Goal: Task Accomplishment & Management: Complete application form

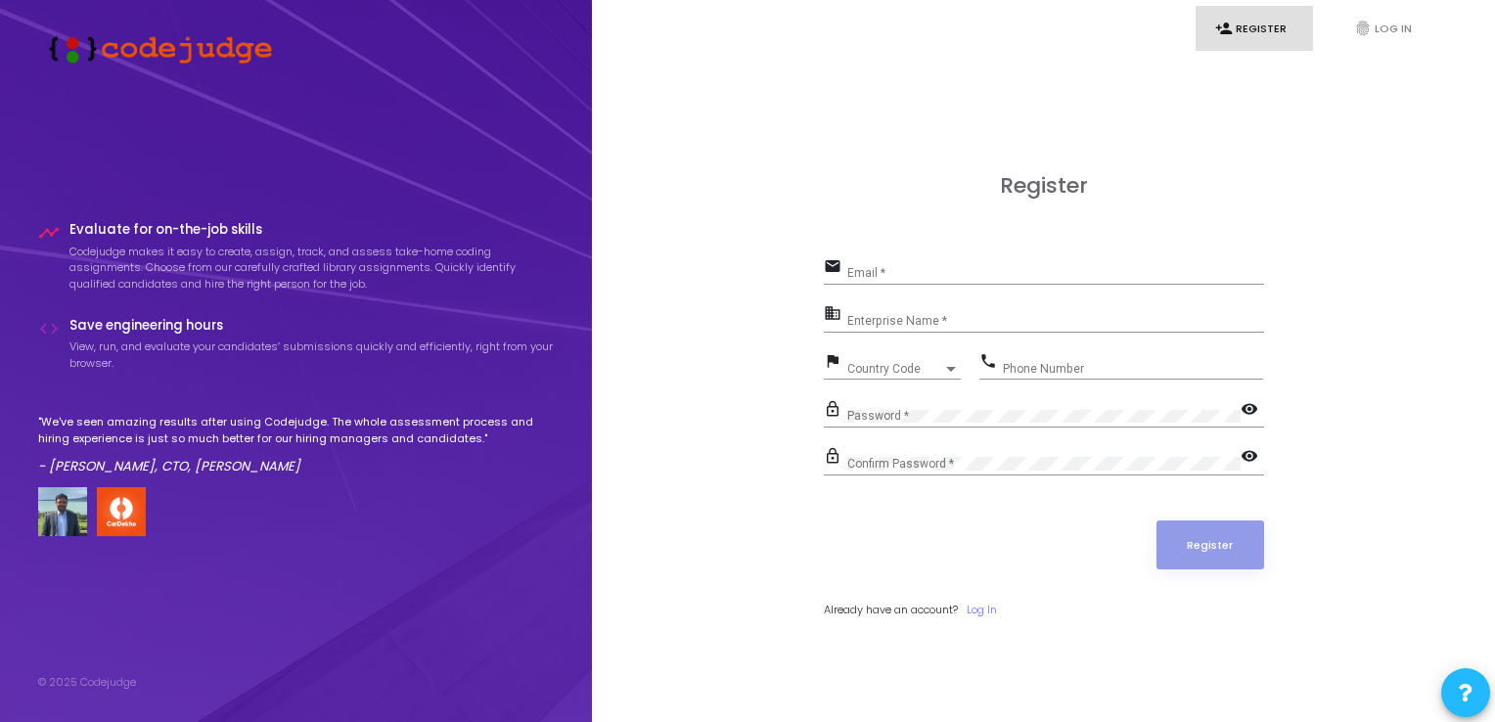
click at [883, 273] on input "Email *" at bounding box center [1055, 273] width 417 height 14
type input "[EMAIL_ADDRESS][DOMAIN_NAME]"
click at [961, 329] on div "Enterprise Name *" at bounding box center [1055, 316] width 417 height 30
type input "Payoneer"
click at [902, 369] on span "Country Code" at bounding box center [881, 368] width 69 height 13
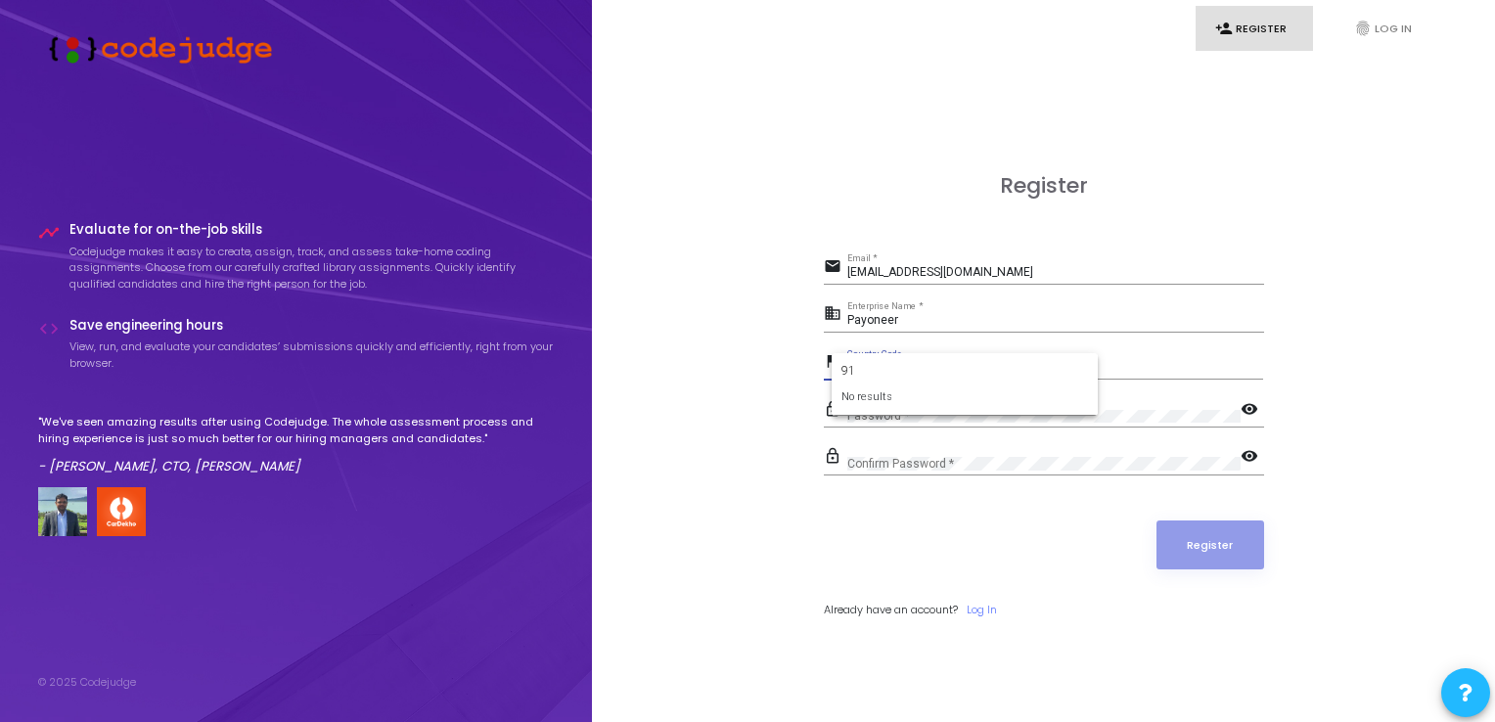
type input "91"
click at [1121, 369] on div at bounding box center [747, 361] width 1495 height 722
click at [931, 372] on div "Country Code" at bounding box center [895, 369] width 96 height 12
type input "+"
type input "ind"
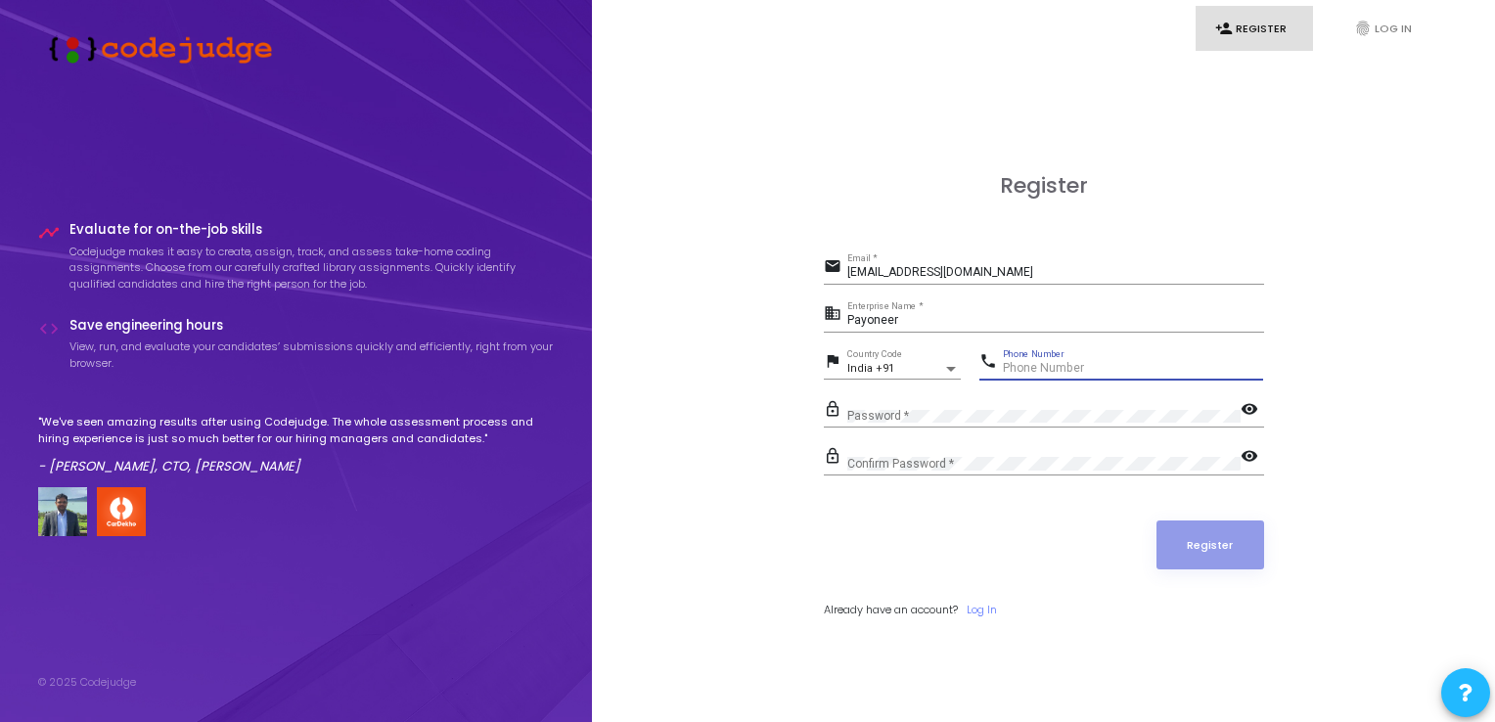
click at [1049, 372] on input "Phone Number" at bounding box center [1133, 369] width 260 height 14
type input "8168551493"
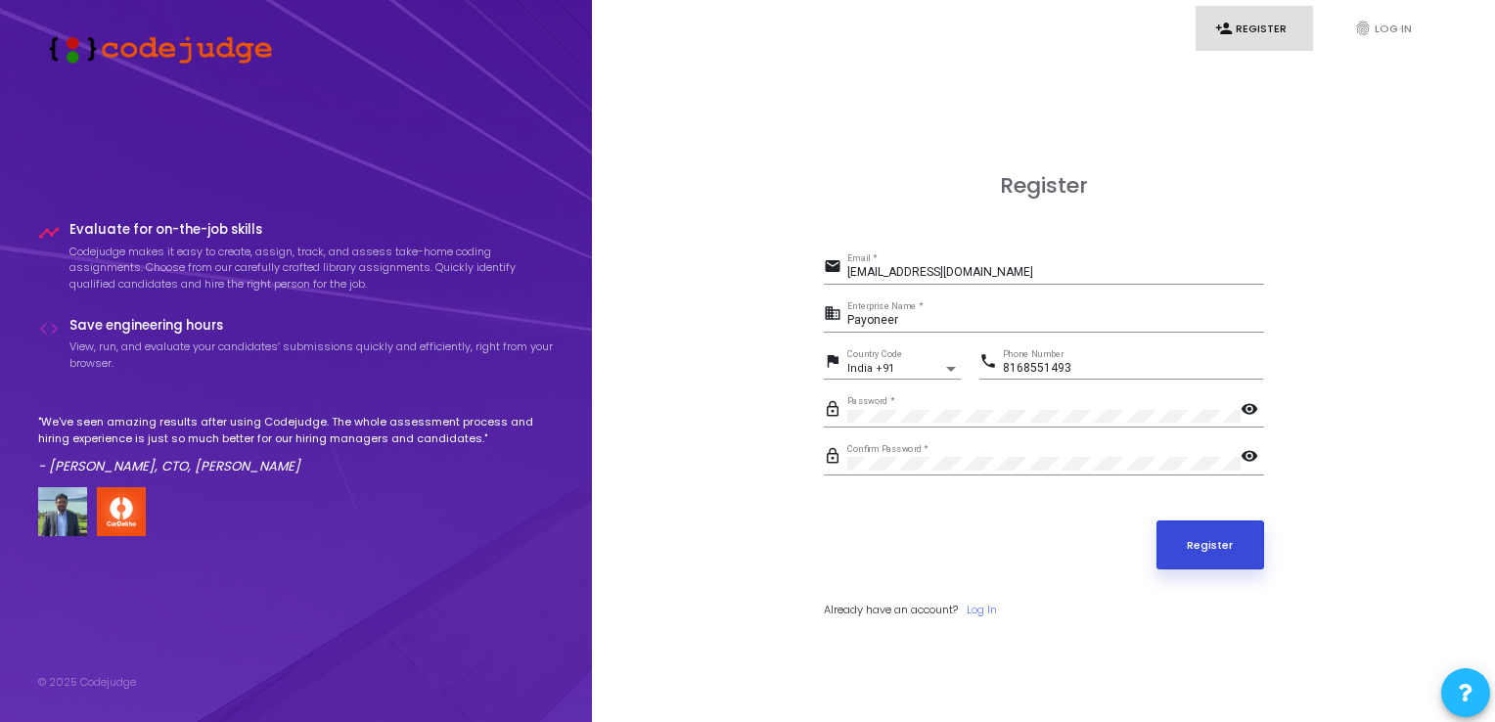
click at [1207, 537] on button "Register" at bounding box center [1210, 544] width 108 height 49
click at [986, 607] on link "Log In" at bounding box center [981, 610] width 30 height 17
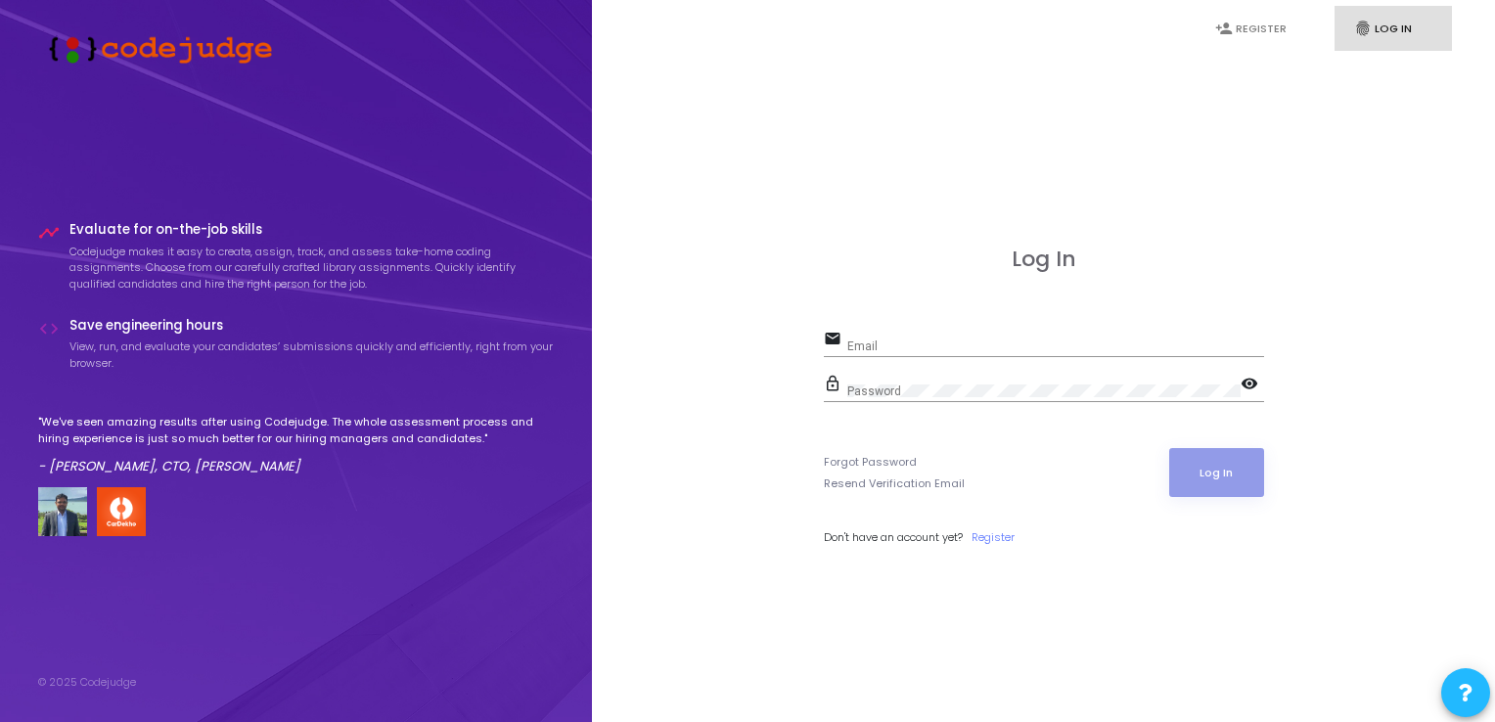
click at [969, 346] on input "Email" at bounding box center [1055, 346] width 417 height 14
type input "[EMAIL_ADDRESS][DOMAIN_NAME]"
click at [967, 379] on div "Password" at bounding box center [1043, 387] width 393 height 30
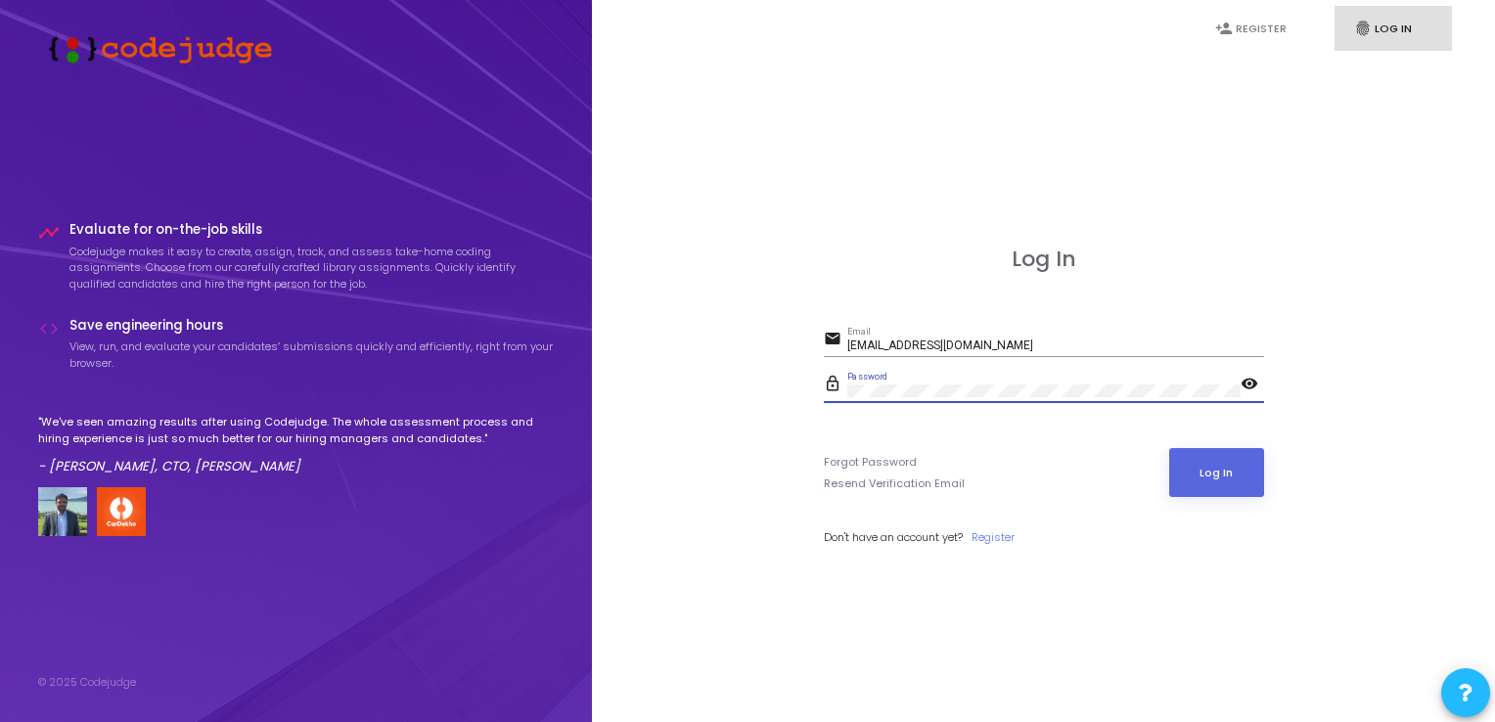
click at [1169, 448] on button "Log In" at bounding box center [1216, 472] width 95 height 49
click at [996, 539] on link "Register" at bounding box center [992, 537] width 43 height 17
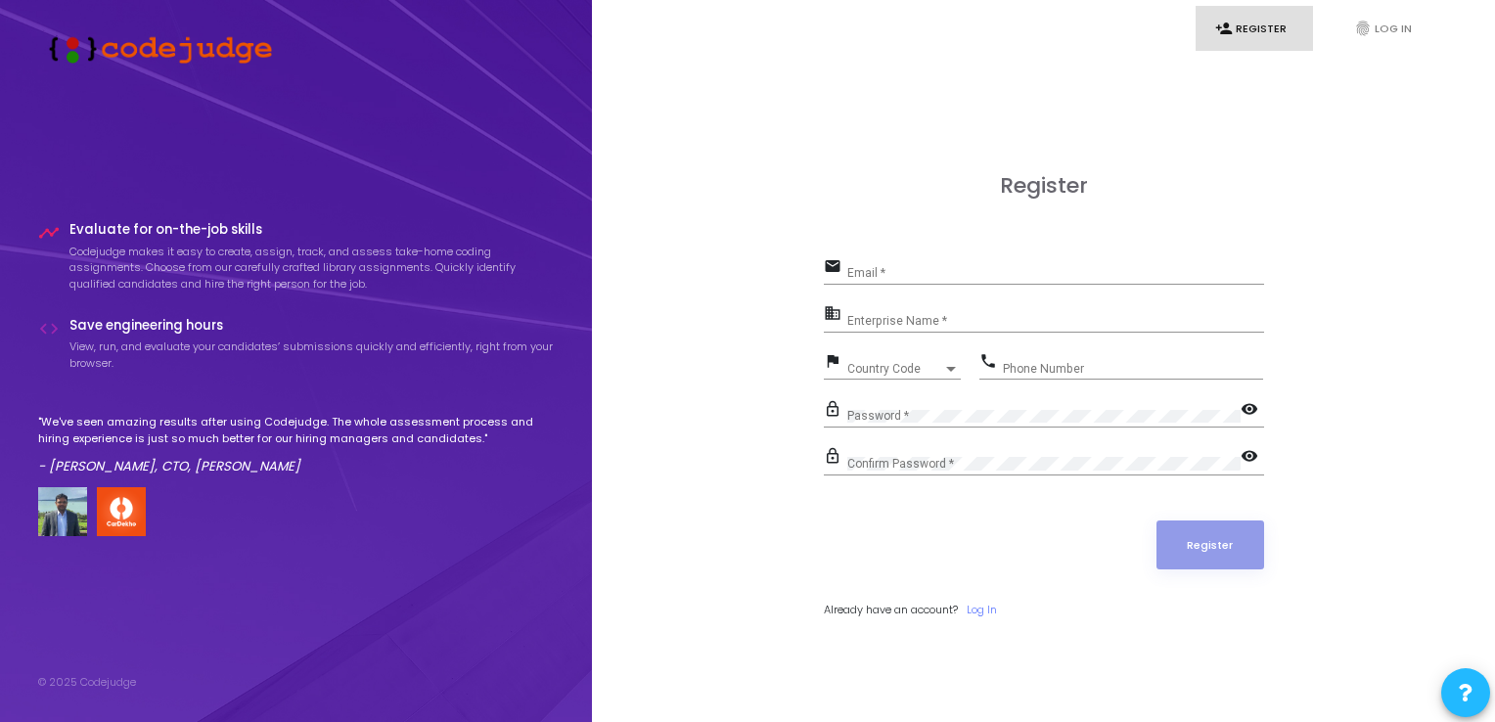
click at [1460, 674] on span at bounding box center [1466, 692] width 14 height 45
click at [1002, 268] on div at bounding box center [747, 361] width 1495 height 722
click at [1002, 268] on input "Email *" at bounding box center [1055, 273] width 417 height 14
type input "[EMAIL_ADDRESS][DOMAIN_NAME]"
click at [922, 312] on div "Enterprise Name *" at bounding box center [1055, 316] width 417 height 30
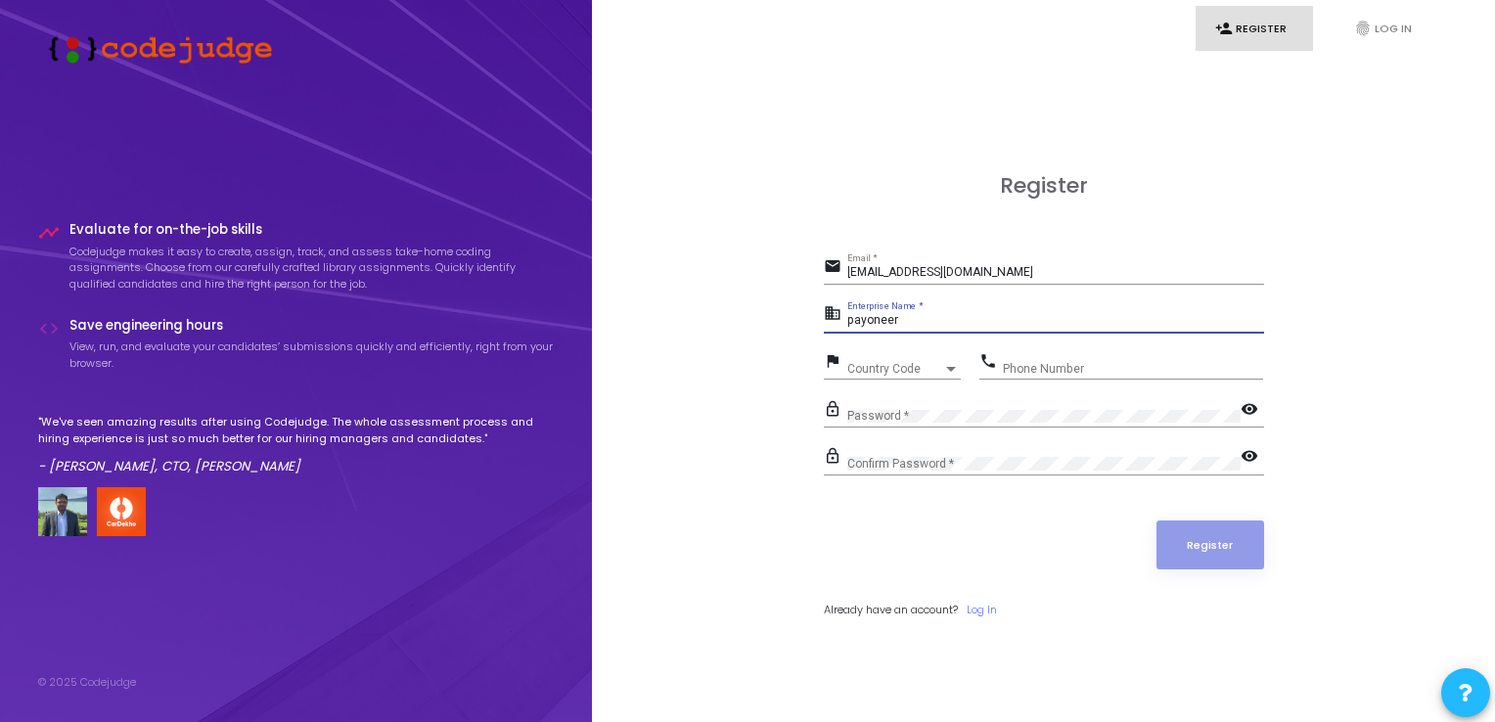
type input "payoneer"
click at [908, 360] on div "Country Code Country Code" at bounding box center [903, 364] width 113 height 30
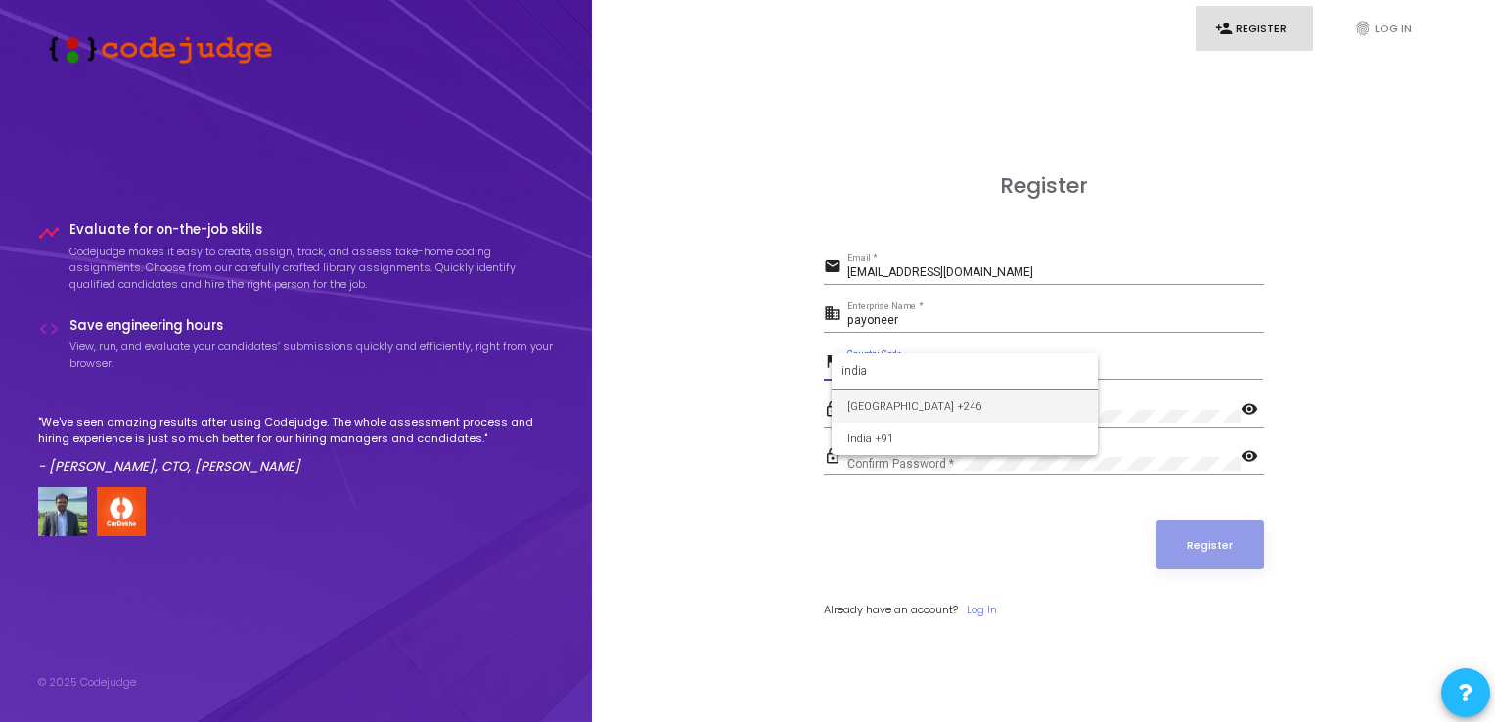
type input "india"
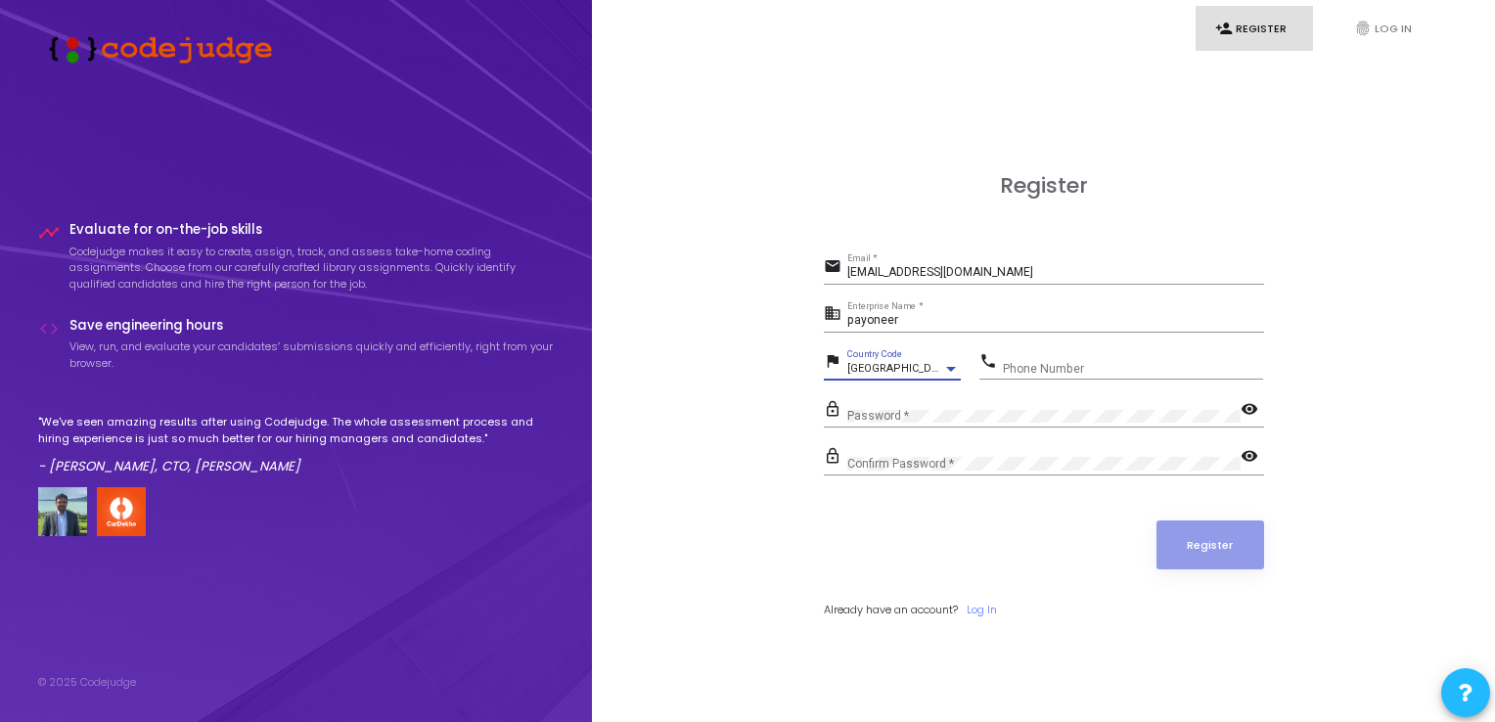
click at [908, 360] on div "[GEOGRAPHIC_DATA] +246 Country Code" at bounding box center [903, 364] width 113 height 30
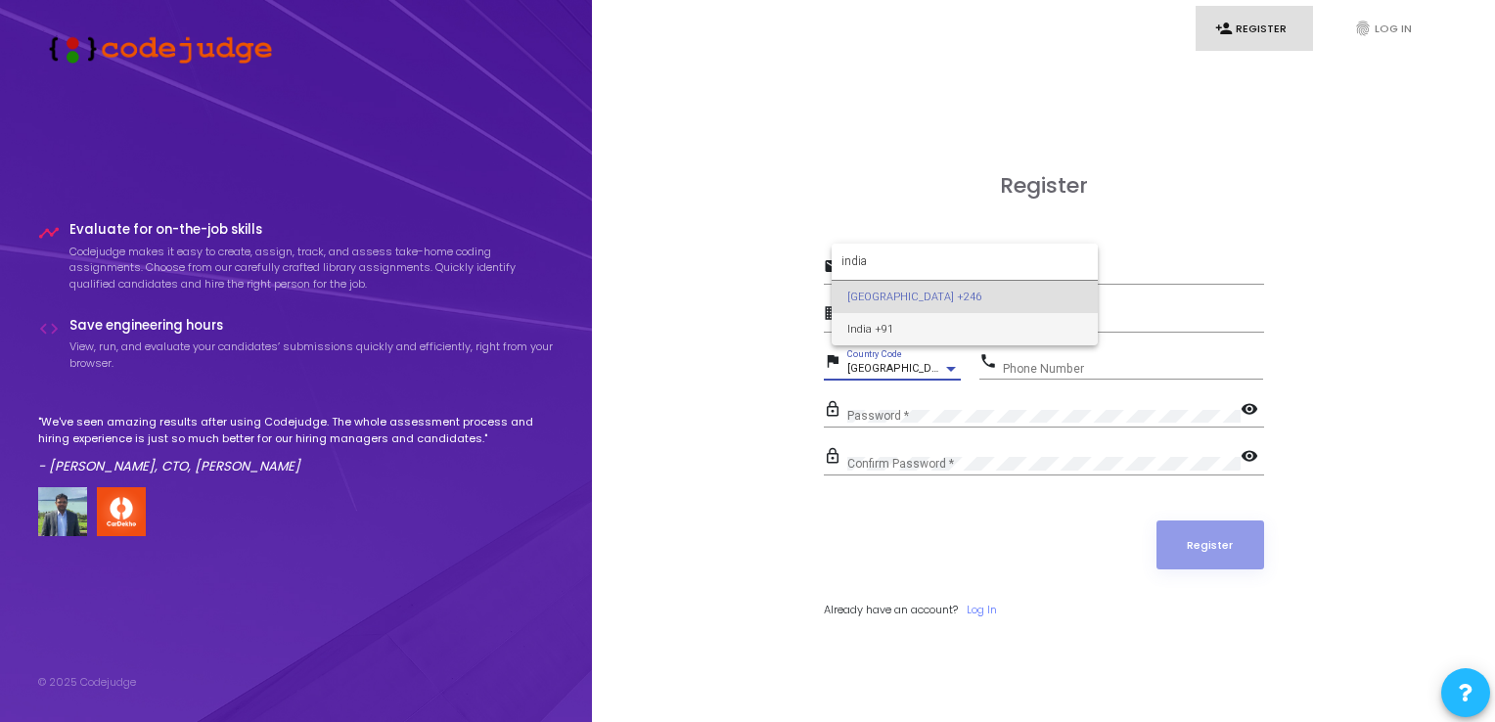
type input "india"
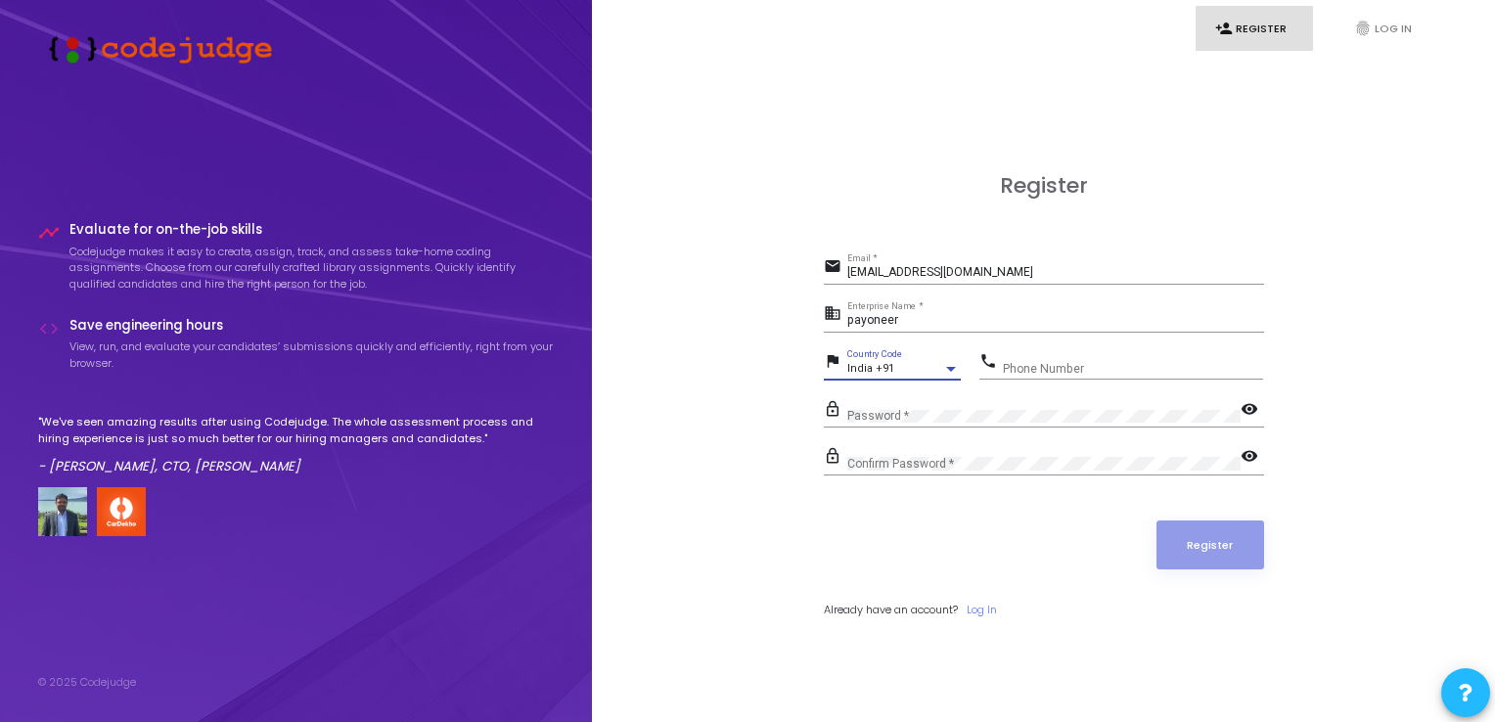
click at [1040, 377] on div "Phone Number" at bounding box center [1133, 364] width 260 height 30
type input "8168551493"
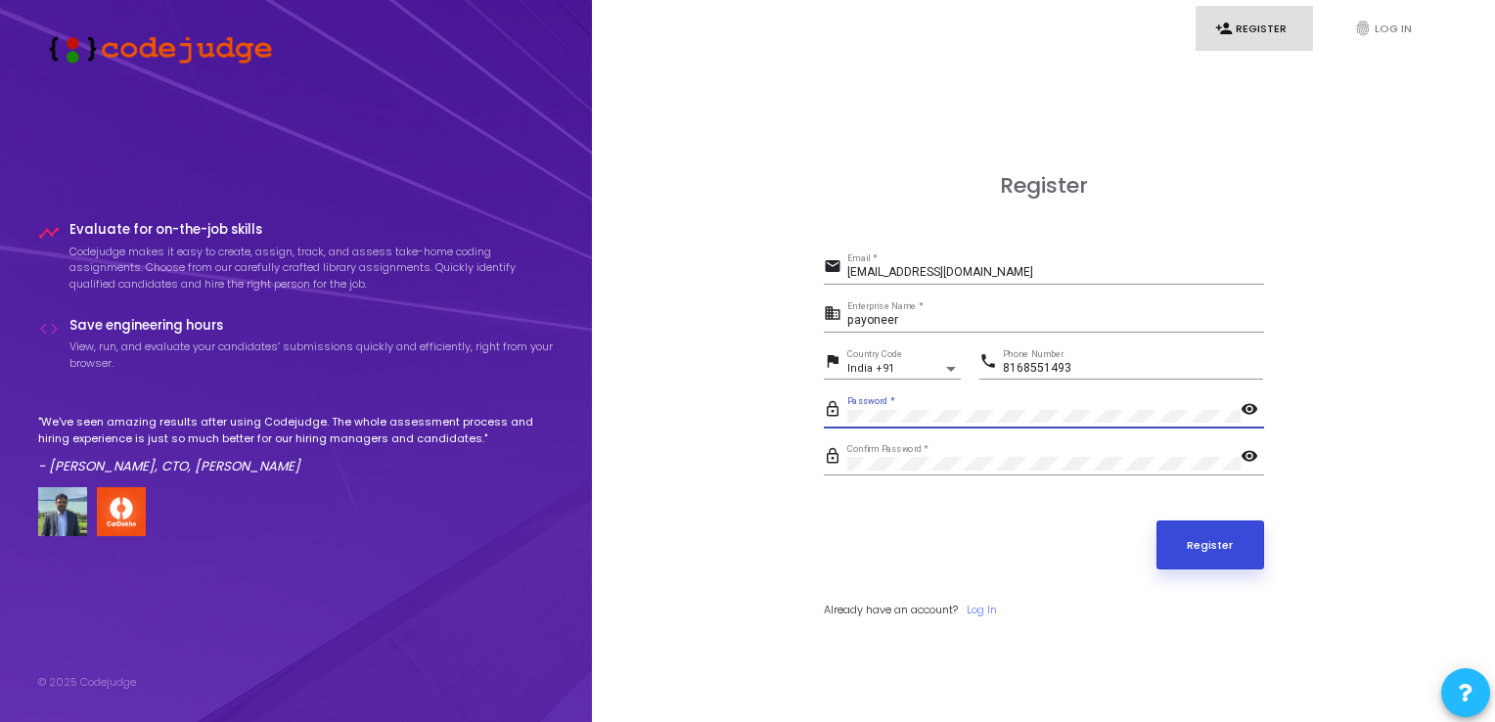
click at [1216, 541] on button "Register" at bounding box center [1210, 544] width 108 height 49
